Goal: Transaction & Acquisition: Purchase product/service

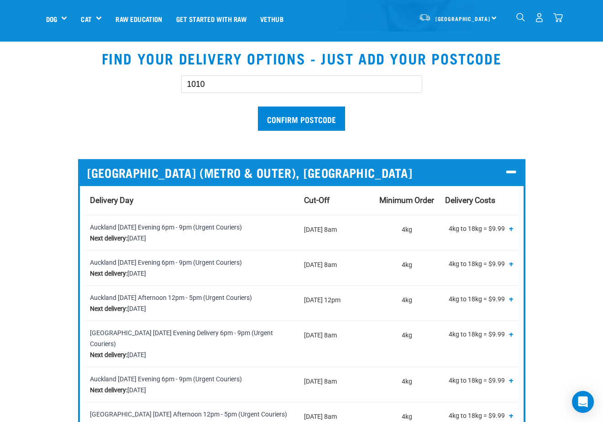
click at [558, 16] on img "dropdown navigation" at bounding box center [559, 18] width 10 height 10
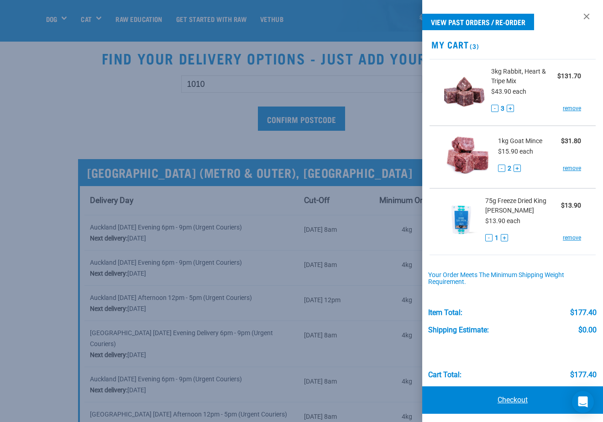
click at [523, 396] on link "Checkout" at bounding box center [512, 399] width 181 height 27
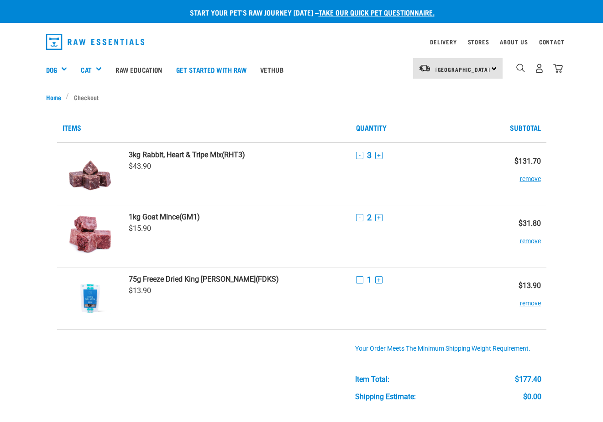
scroll to position [207, 0]
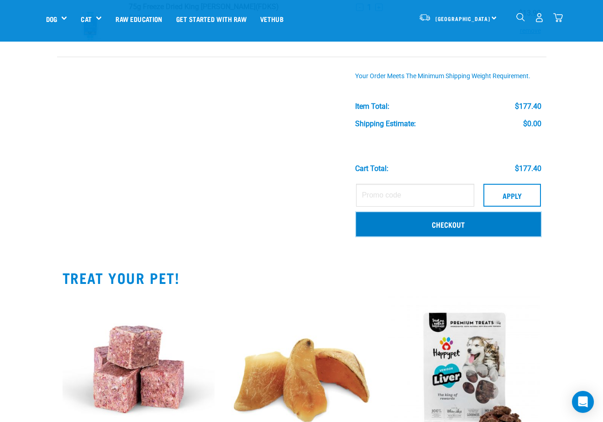
click at [444, 224] on link "Checkout" at bounding box center [448, 224] width 185 height 24
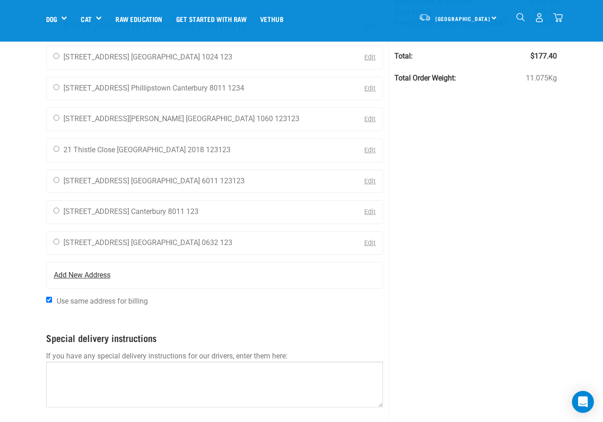
scroll to position [299, 0]
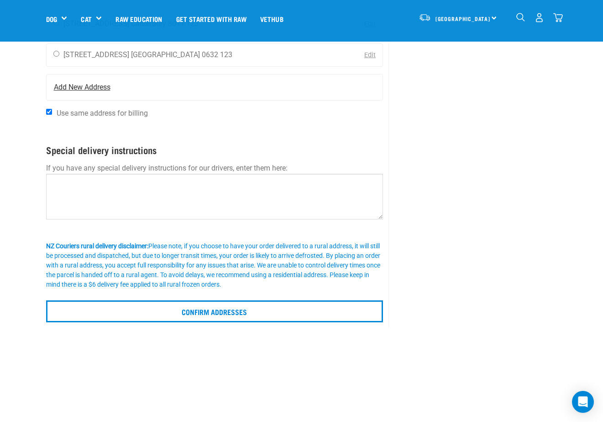
click at [58, 89] on span "Add New Address" at bounding box center [82, 87] width 57 height 11
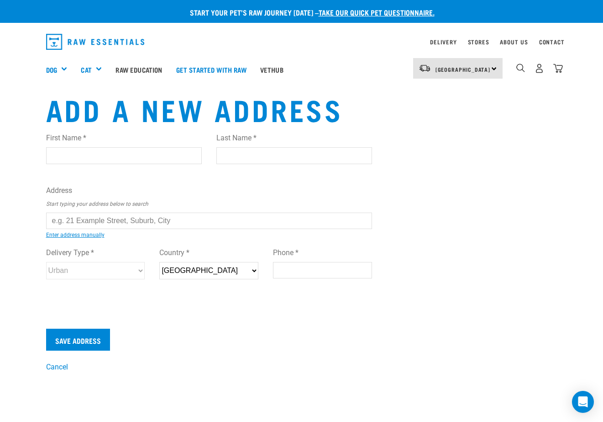
click at [82, 154] on input "First Name *" at bounding box center [124, 155] width 156 height 16
type input "Mark"
type input "Osborne"
click at [77, 216] on input "text" at bounding box center [209, 220] width 327 height 16
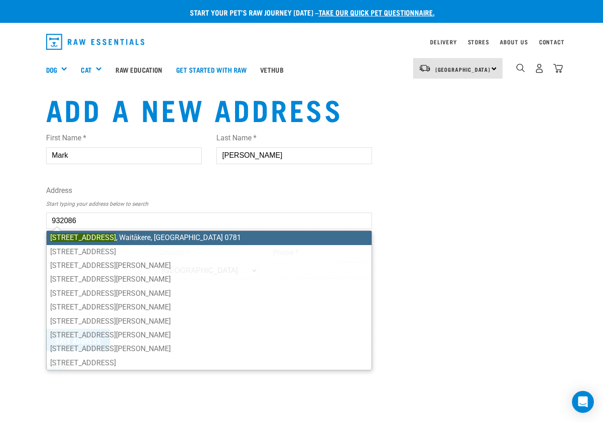
click at [166, 239] on li "57 Te Henga Road , Waitākere, Auckland 0781" at bounding box center [210, 238] width 326 height 14
type input "57 Te Henga Road, Waitākere, Auckland 0781"
type input "[STREET_ADDRESS]"
type input "Waitākere"
type input "Auckland"
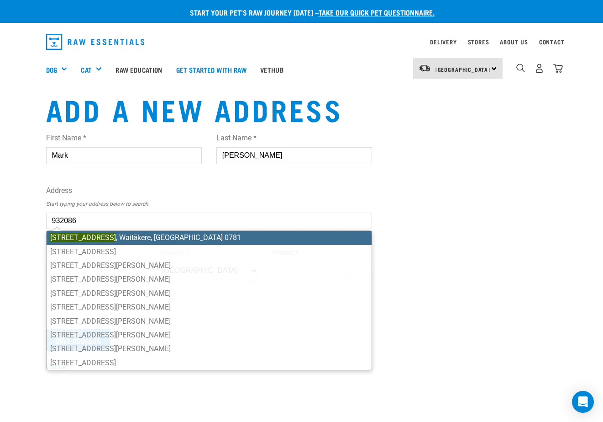
select select "AUK"
type input "0781"
select select "Rural"
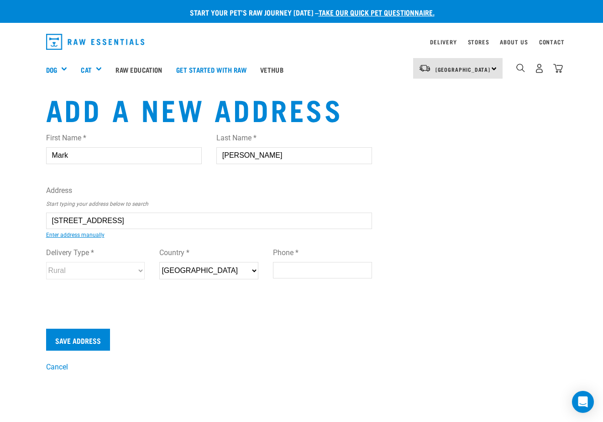
type input "57 Te Henga Road, Waitākere, Auckland 0781"
click at [288, 271] on input "Phone *" at bounding box center [322, 270] width 99 height 16
type input "123123123"
click at [77, 236] on link "Enter address manually" at bounding box center [75, 235] width 58 height 6
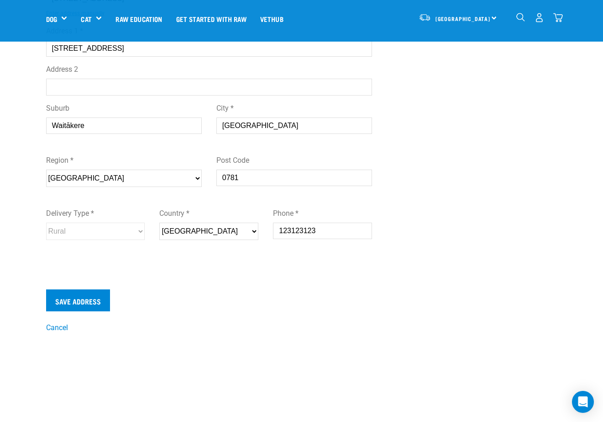
scroll to position [204, 0]
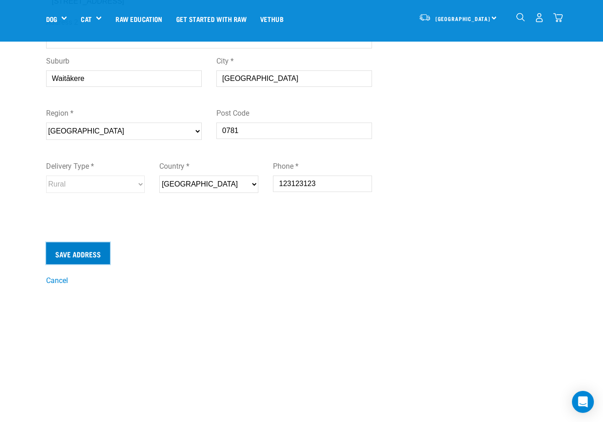
click at [93, 252] on input "Save Address" at bounding box center [78, 253] width 64 height 22
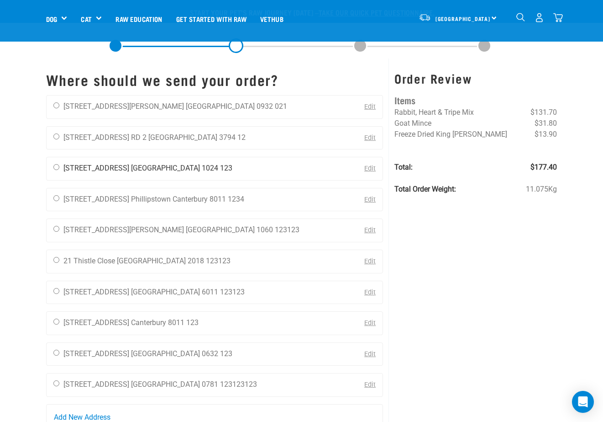
scroll to position [206, 0]
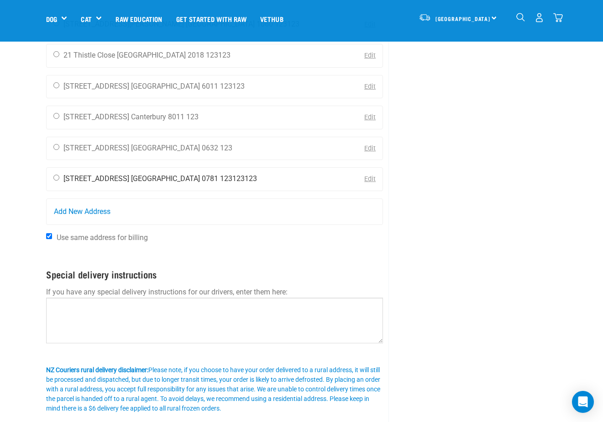
click at [55, 176] on input "radio" at bounding box center [56, 177] width 6 height 6
radio input "true"
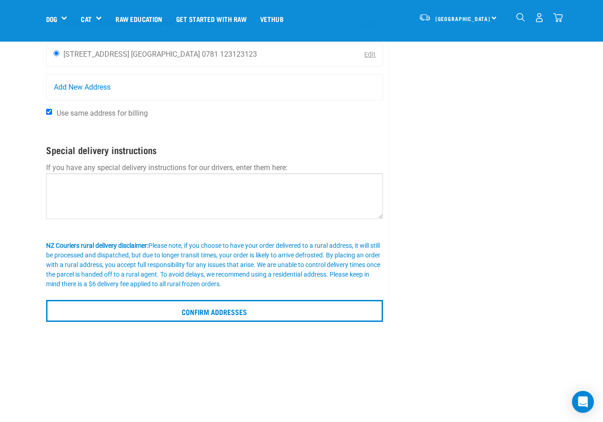
scroll to position [377, 0]
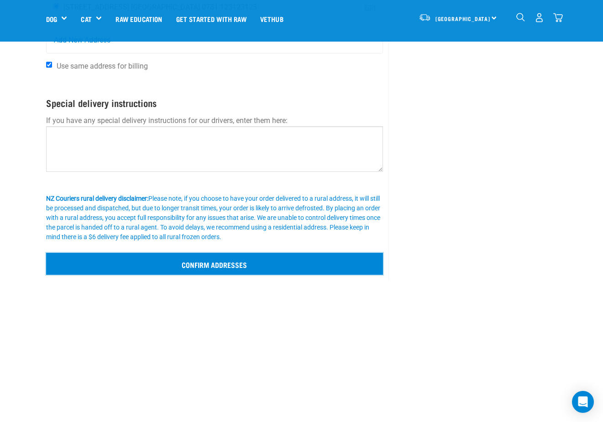
click at [227, 261] on input "Confirm addresses" at bounding box center [215, 264] width 338 height 22
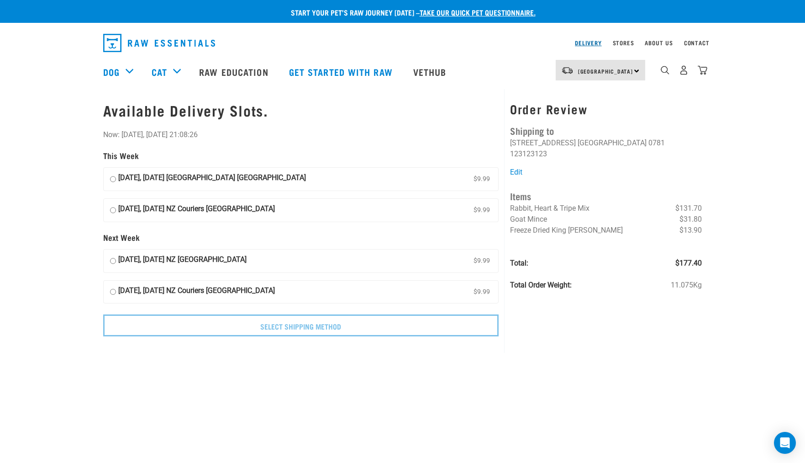
click at [589, 44] on link "Delivery" at bounding box center [588, 42] width 26 height 3
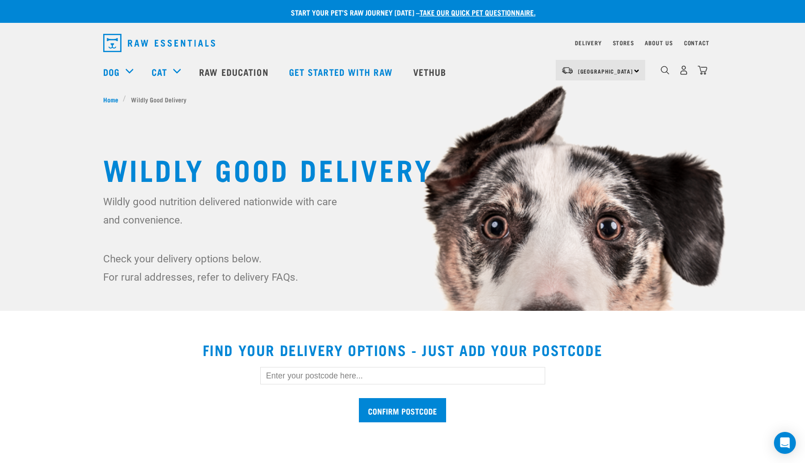
click at [297, 380] on input "text" at bounding box center [402, 375] width 285 height 17
paste input "0781"
type input "0781"
click at [403, 411] on input "Confirm postcode" at bounding box center [402, 410] width 87 height 24
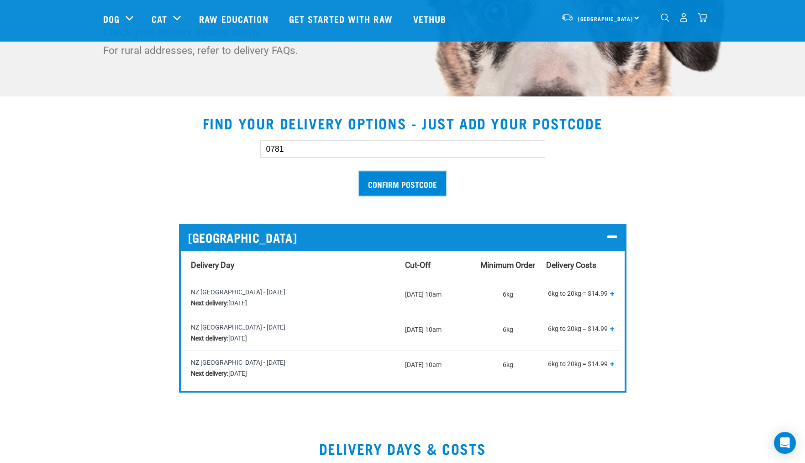
scroll to position [220, 0]
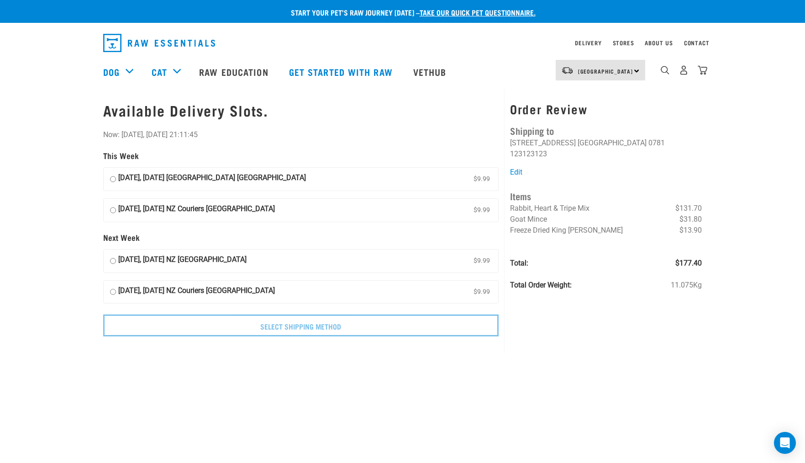
drag, startPoint x: 122, startPoint y: 133, endPoint x: 225, endPoint y: 138, distance: 103.3
click at [225, 138] on form "This Week 25 September, Thursday NZ Couriers Auckland Region $9.99 26 September…" at bounding box center [301, 232] width 396 height 207
copy form "23 September, Tuesday 21:11:45"
